Goal: Book appointment/travel/reservation

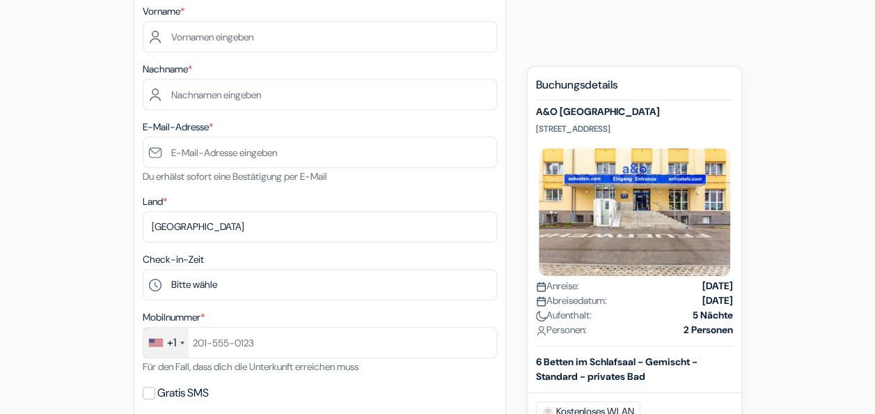
scroll to position [111, 0]
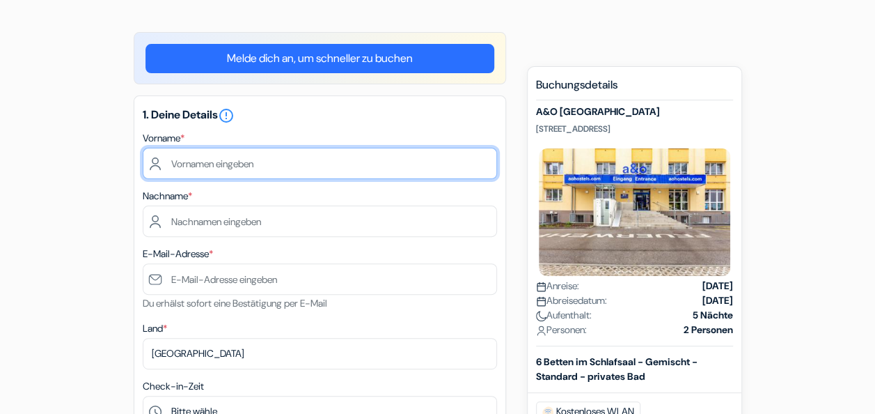
click at [244, 157] on input "text" at bounding box center [320, 163] width 354 height 31
type input "Betiel"
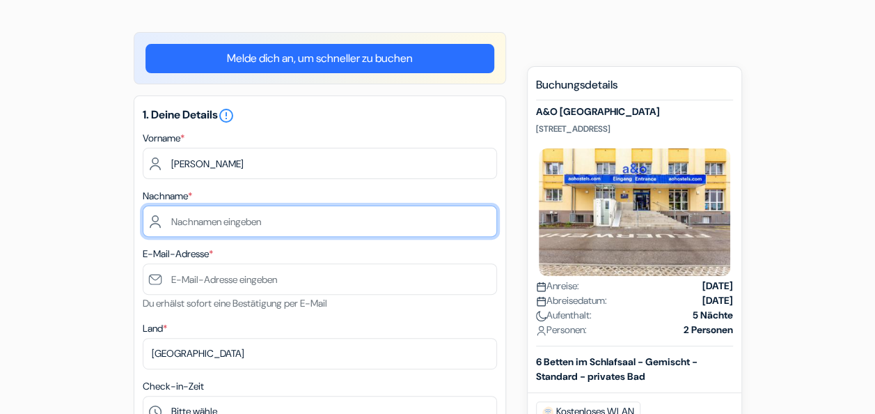
type input "Abraham"
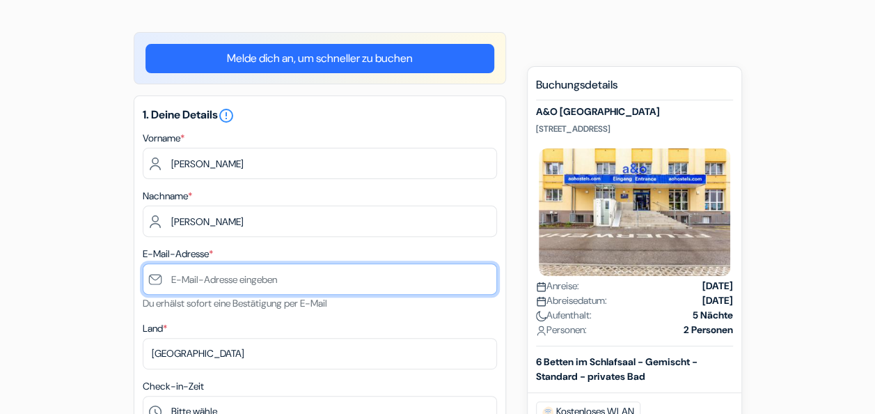
type input "betielabraham2005@gamil.com"
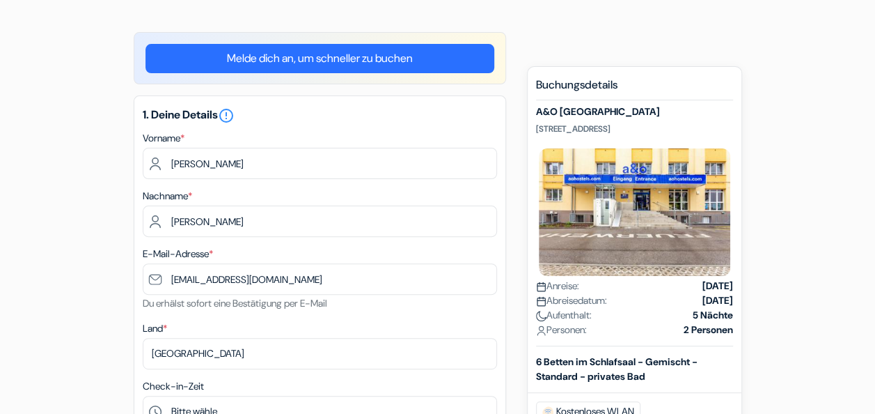
type input "0765370979"
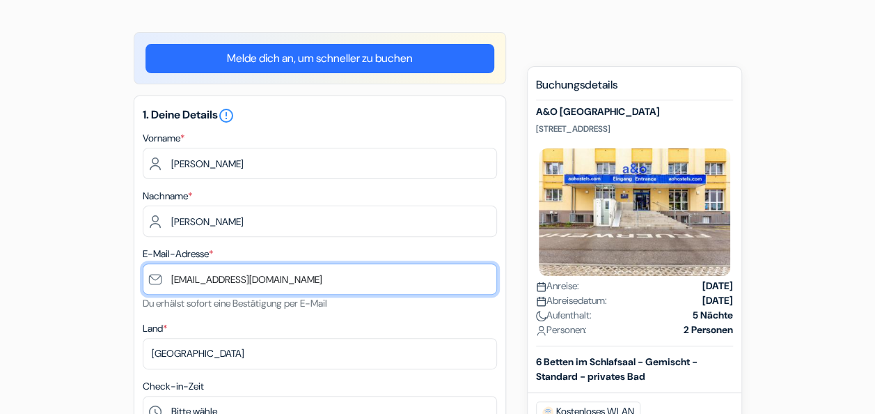
click at [166, 278] on input "betielabraham2005@gamil.com" at bounding box center [320, 278] width 354 height 31
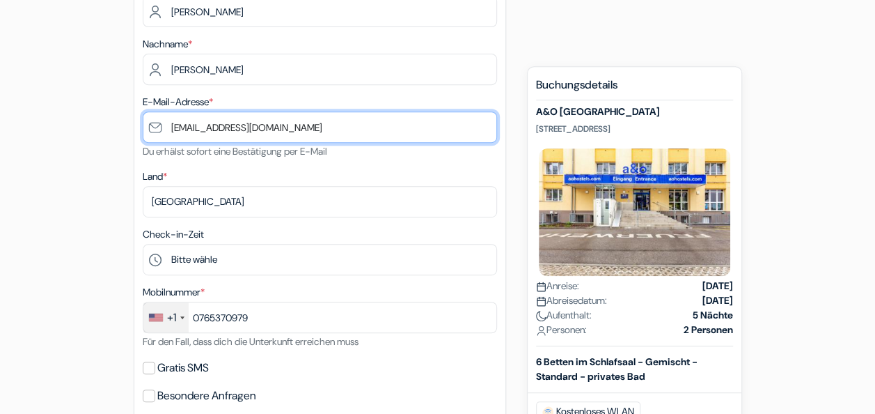
scroll to position [272, 0]
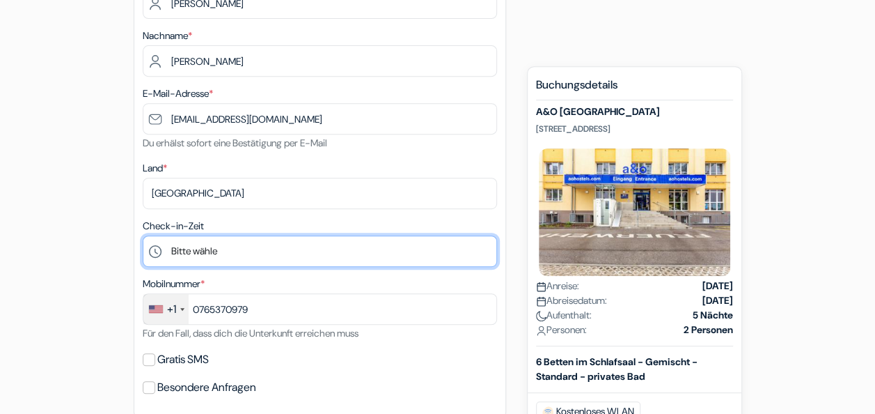
click at [252, 255] on select "Bitte wähle 1:00 2:00 3:00 4:00 5:00 6:00 7:00 8:00 9:00 10:00 11:00 12:00 13:0…" at bounding box center [320, 250] width 354 height 31
select select "15"
click at [143, 237] on select "Bitte wähle 1:00 2:00 3:00 4:00 5:00 6:00 7:00 8:00 9:00 10:00 11:00 12:00 13:0…" at bounding box center [320, 250] width 354 height 31
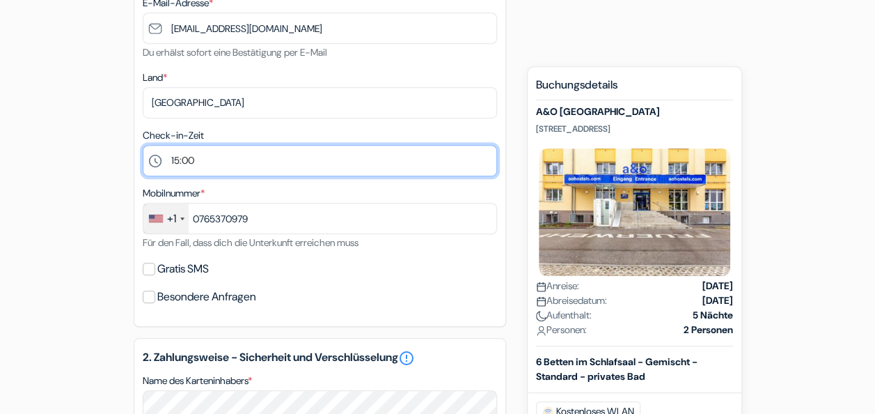
scroll to position [363, 0]
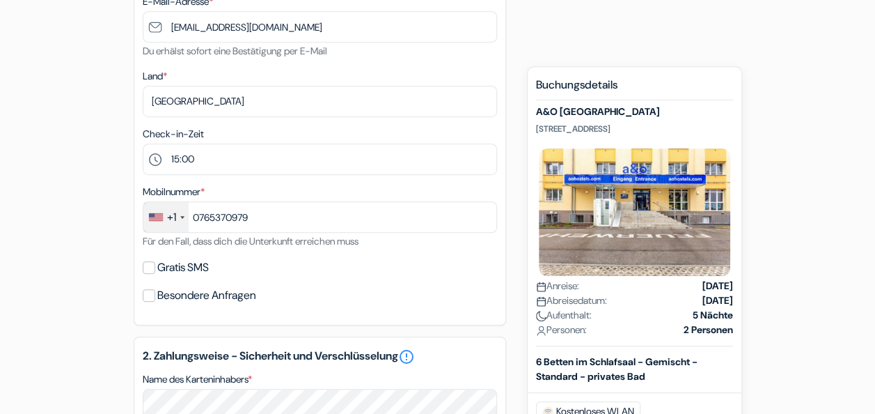
click at [163, 219] on div "+1" at bounding box center [165, 217] width 45 height 30
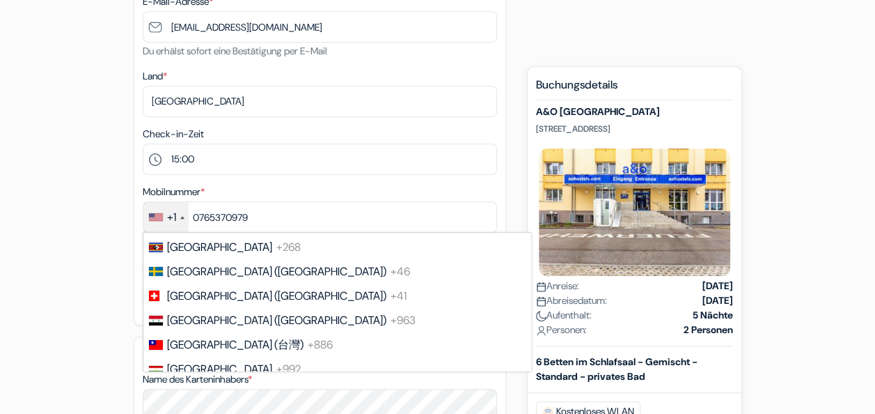
scroll to position [5203, 0]
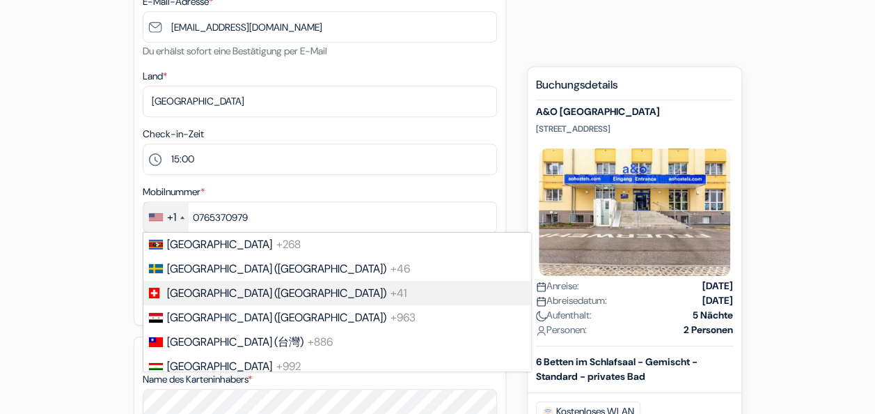
click at [182, 300] on span "[GEOGRAPHIC_DATA] ([GEOGRAPHIC_DATA])" at bounding box center [276, 292] width 219 height 15
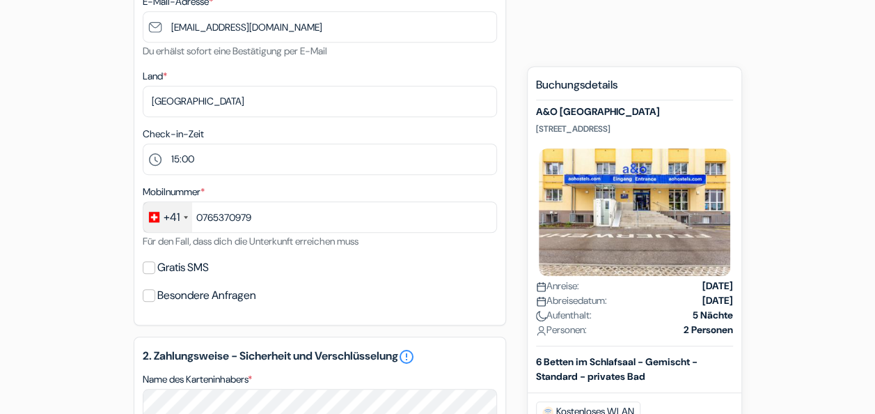
click at [155, 268] on div "Gratis SMS" at bounding box center [320, 267] width 354 height 19
click at [148, 268] on input "Gratis SMS" at bounding box center [149, 267] width 13 height 13
checkbox input "true"
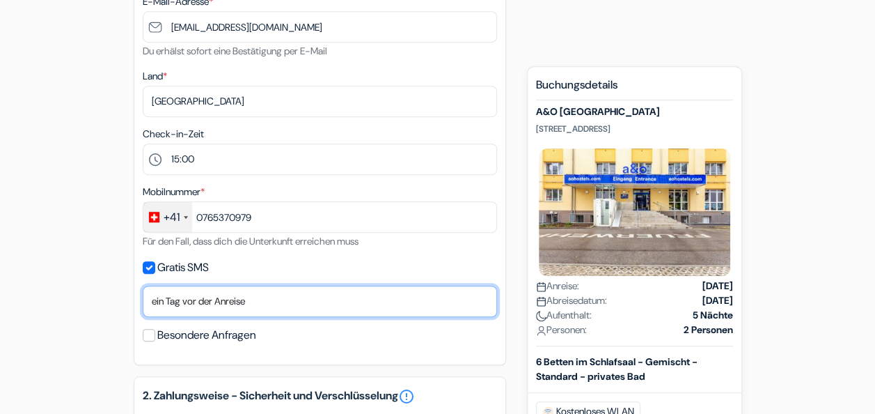
click at [231, 311] on select "Nein, danke Jetzt senden Ankunftstag ein Tag vor der Anreise zwei Tage vor der …" at bounding box center [320, 300] width 354 height 31
click at [143, 288] on select "Nein, danke Jetzt senden Ankunftstag ein Tag vor der Anreise zwei Tage vor der …" at bounding box center [320, 300] width 354 height 31
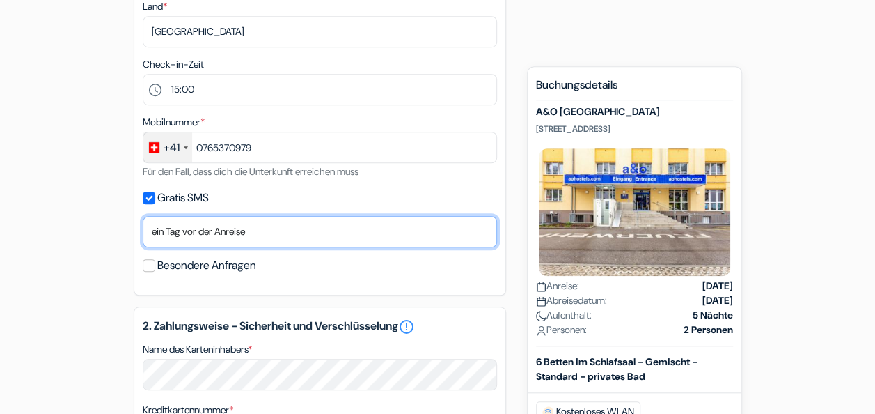
scroll to position [434, 0]
click at [259, 234] on select "Nein, danke Jetzt senden Ankunftstag ein Tag vor der Anreise zwei Tage vor der …" at bounding box center [320, 229] width 354 height 31
select select "2"
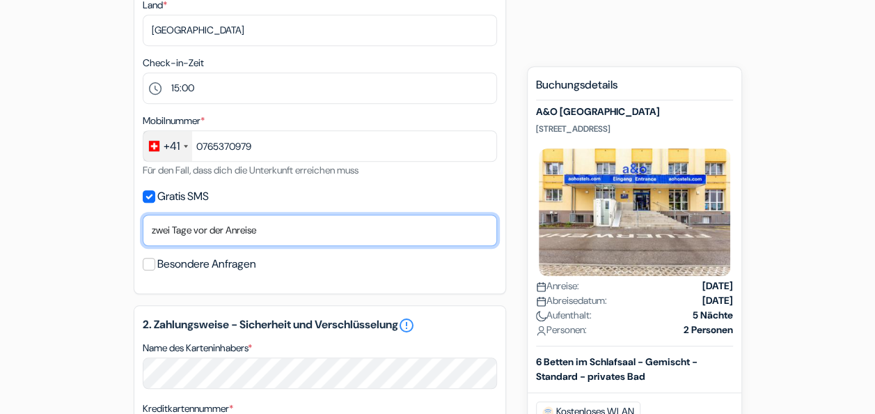
click at [143, 217] on select "Nein, danke Jetzt senden Ankunftstag ein Tag vor der Anreise zwei Tage vor der …" at bounding box center [320, 229] width 354 height 31
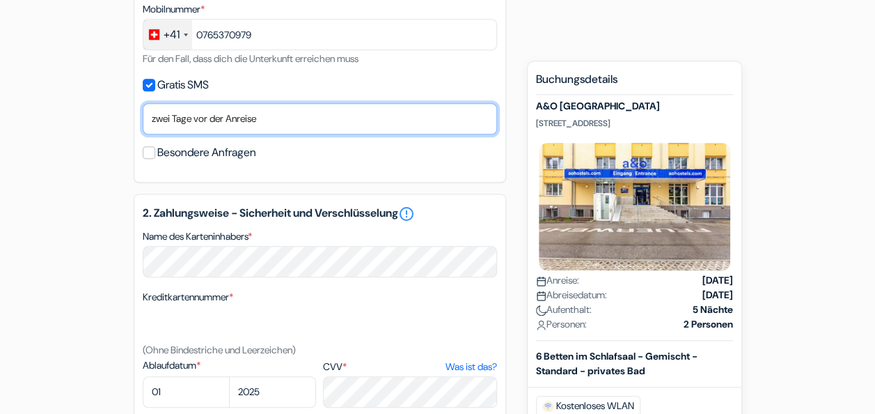
scroll to position [549, 0]
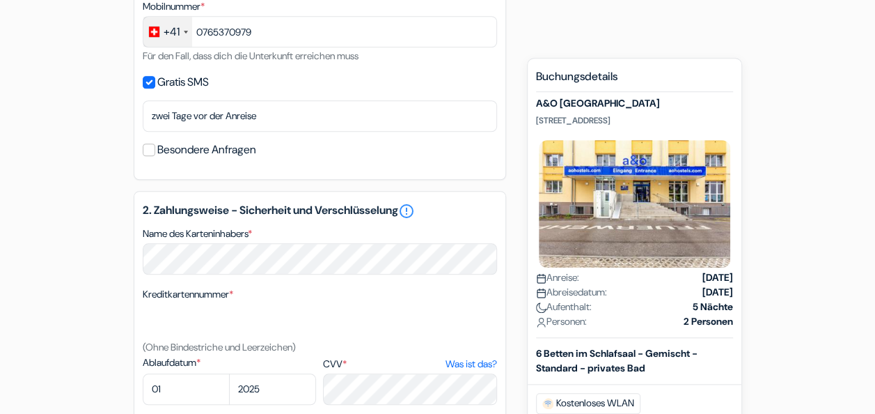
click at [155, 153] on div "Besondere Anfragen" at bounding box center [320, 149] width 354 height 19
click at [148, 150] on input "Besondere Anfragen" at bounding box center [149, 149] width 13 height 13
checkbox input "true"
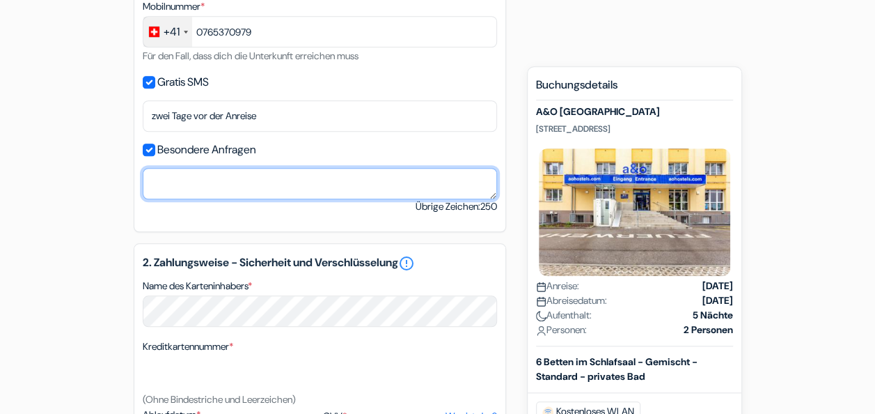
click at [209, 173] on textarea "Name des Karteninhabers *" at bounding box center [320, 183] width 354 height 31
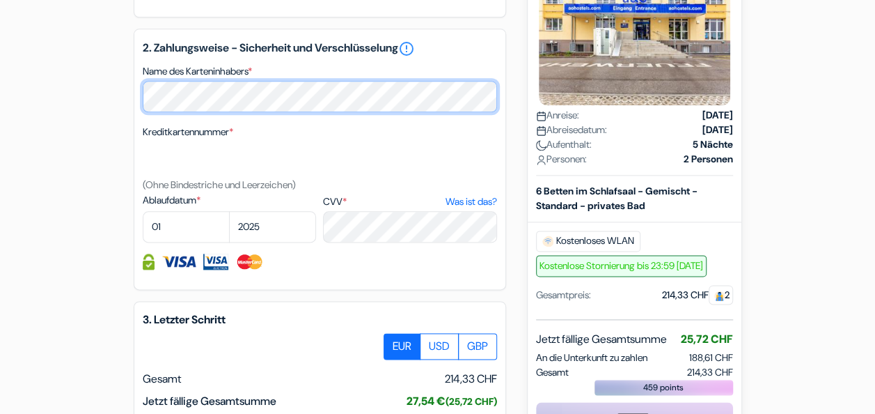
scroll to position [763, 0]
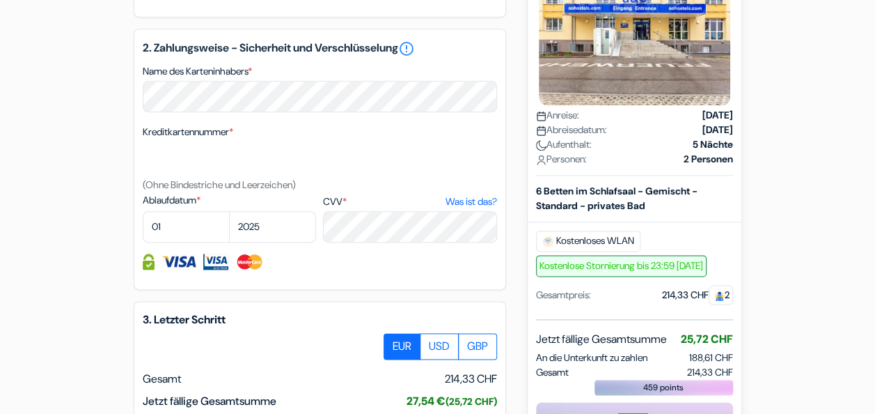
click at [145, 263] on img at bounding box center [149, 261] width 12 height 16
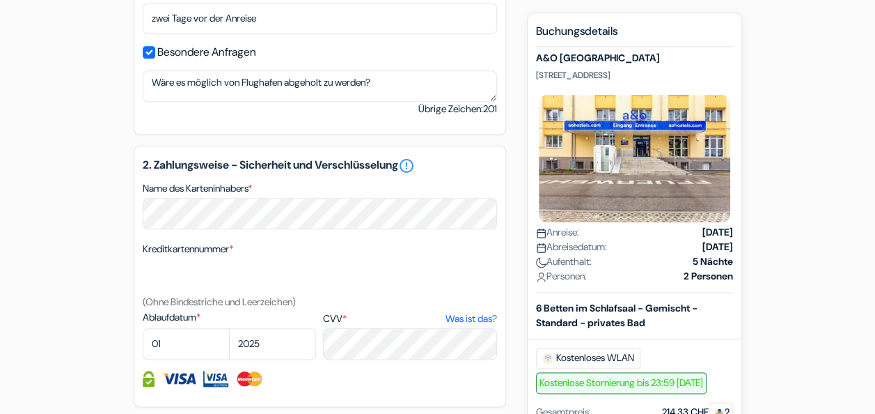
scroll to position [673, 0]
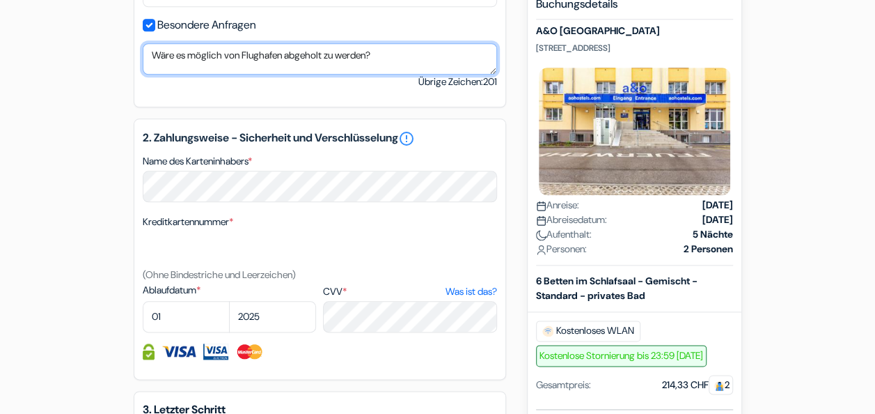
drag, startPoint x: 391, startPoint y: 58, endPoint x: 230, endPoint y: 49, distance: 161.8
click at [230, 49] on textarea "Wäre es möglich von Flughafen abgeholt zu werden?" at bounding box center [320, 58] width 354 height 31
type textarea "W"
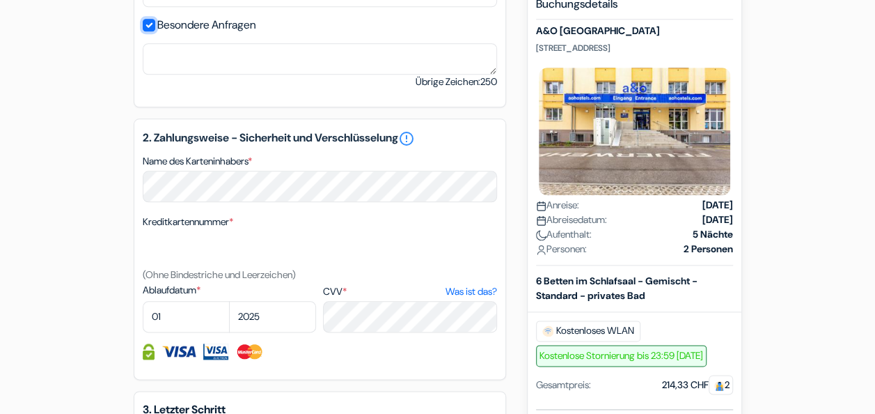
click at [149, 22] on input "Besondere Anfragen" at bounding box center [149, 25] width 13 height 13
checkbox input "false"
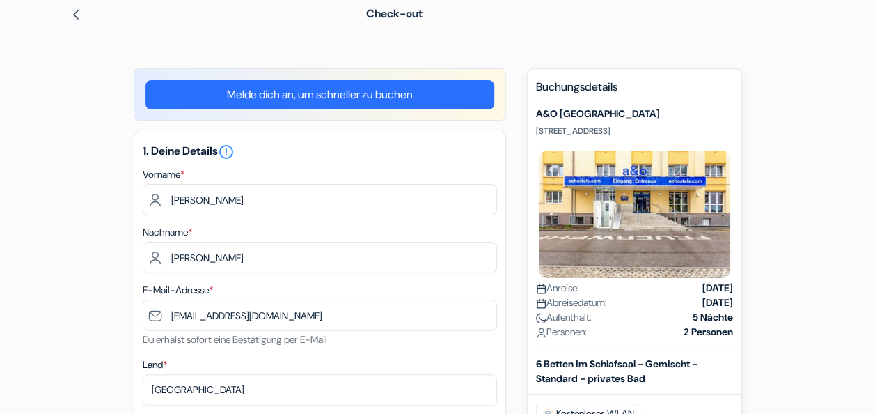
scroll to position [0, 0]
